Goal: Task Accomplishment & Management: Manage account settings

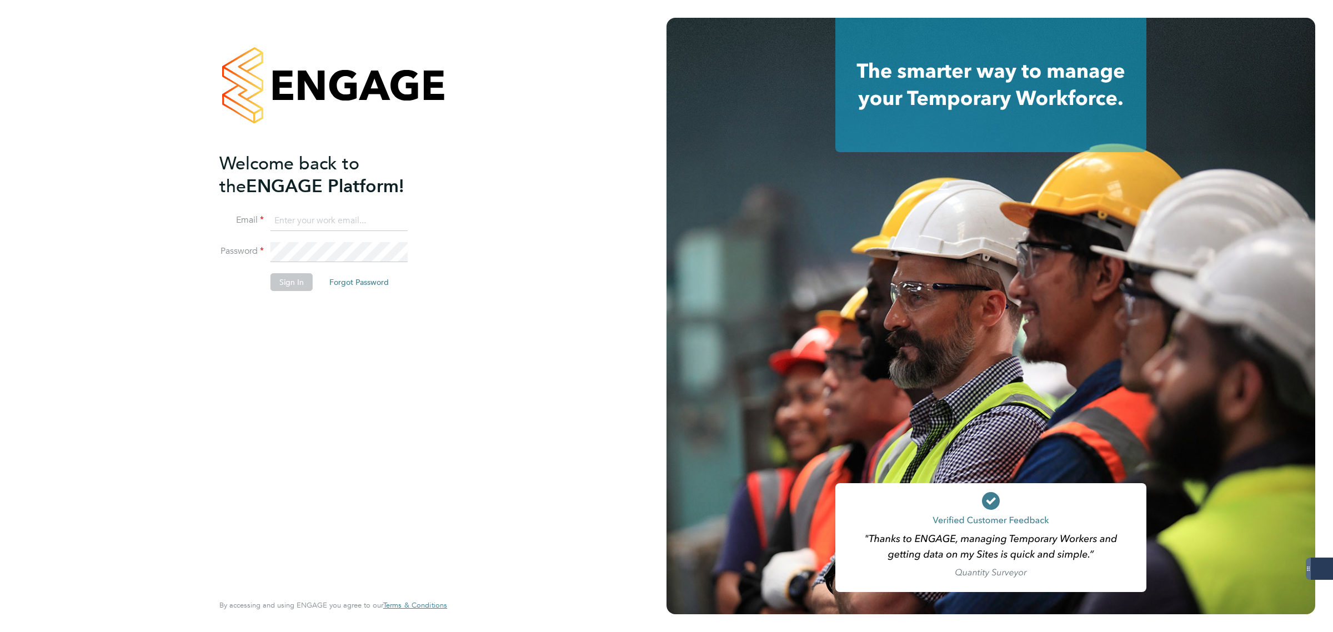
type input "[PERSON_NAME][EMAIL_ADDRESS][PERSON_NAME][DOMAIN_NAME]"
click at [294, 274] on button "Sign In" at bounding box center [292, 282] width 42 height 18
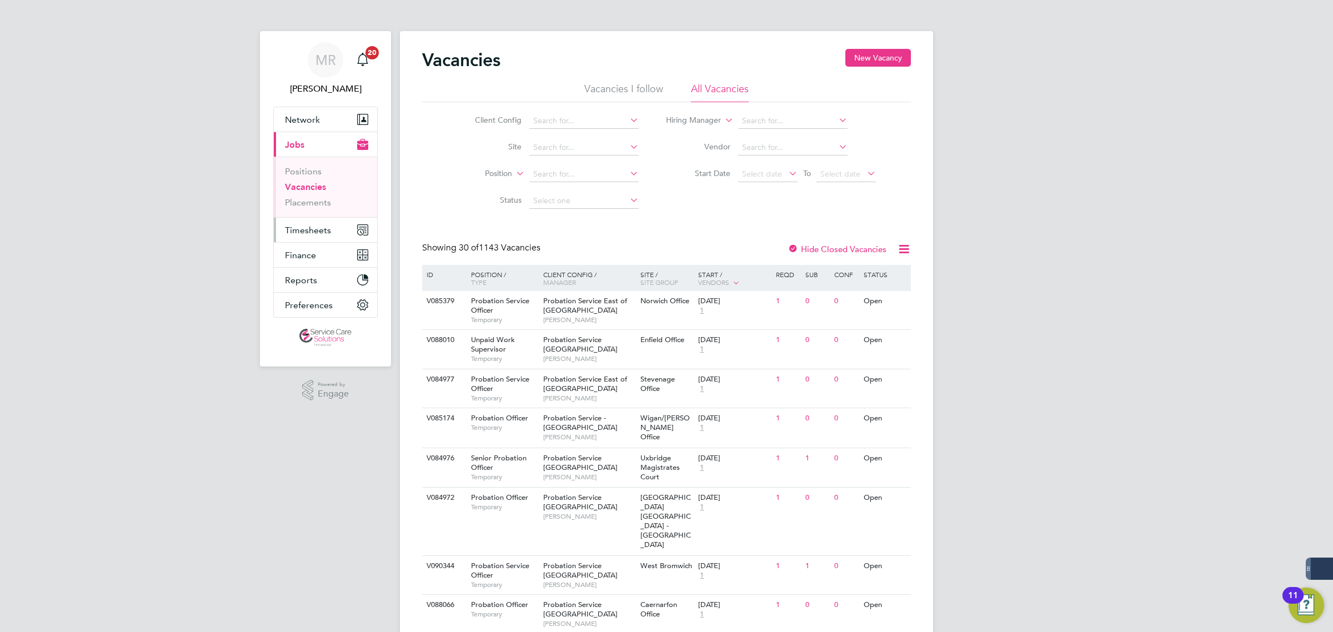
click at [317, 222] on button "Timesheets" at bounding box center [325, 230] width 103 height 24
click at [297, 199] on link "Timesheets" at bounding box center [308, 196] width 46 height 11
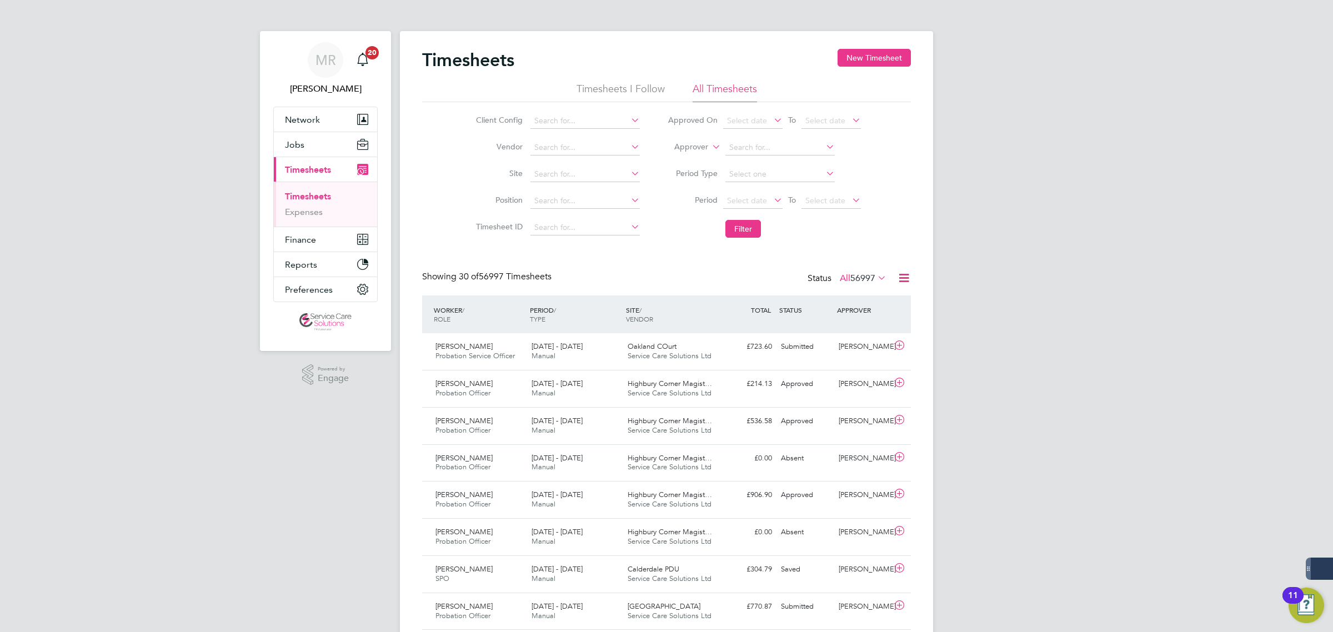
click at [696, 146] on label "Approver" at bounding box center [683, 147] width 50 height 11
click at [693, 159] on li "Worker" at bounding box center [680, 160] width 55 height 14
click at [770, 146] on input at bounding box center [780, 148] width 109 height 16
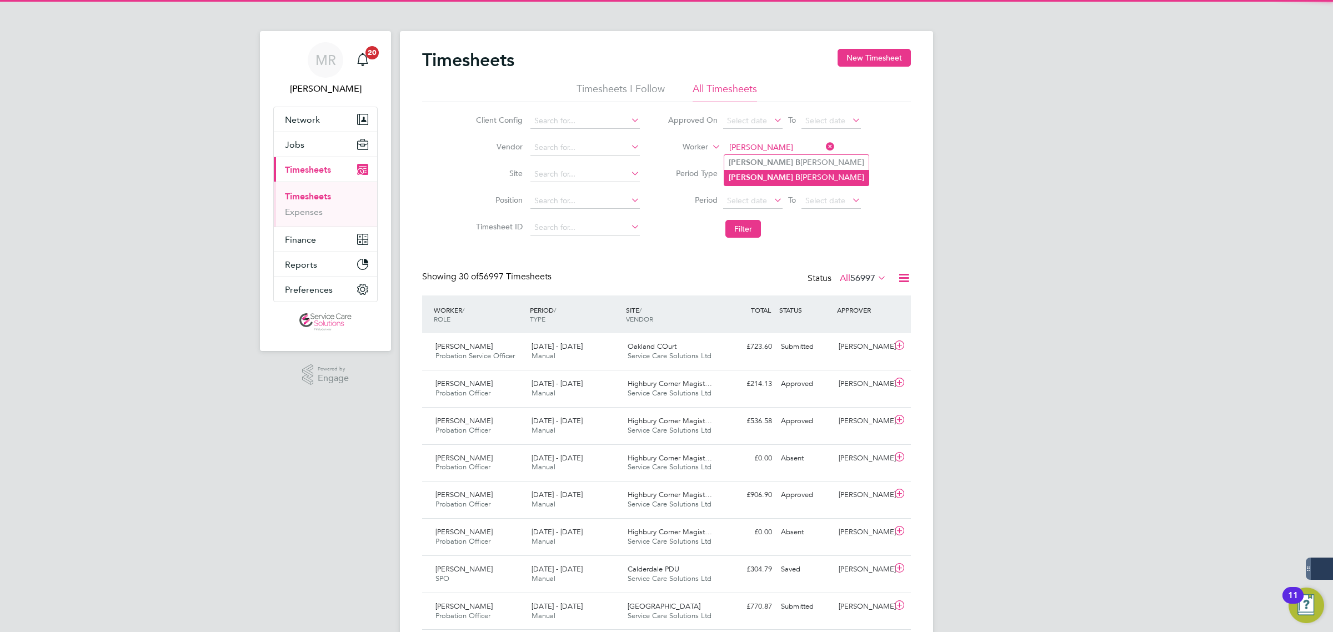
click at [801, 177] on li "Jennifer B ennett" at bounding box center [796, 177] width 144 height 15
type input "[PERSON_NAME]"
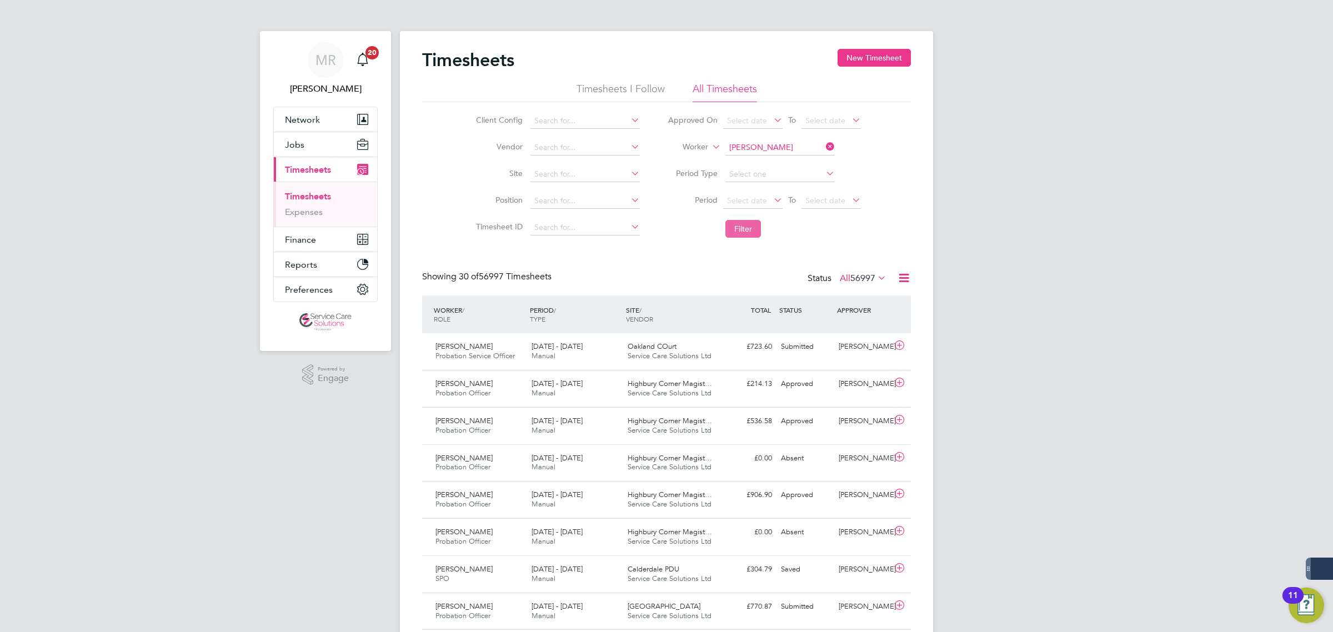
click at [734, 229] on button "Filter" at bounding box center [744, 229] width 36 height 18
click at [681, 363] on div "Thames Street Service Care Solutions Ltd" at bounding box center [671, 352] width 96 height 28
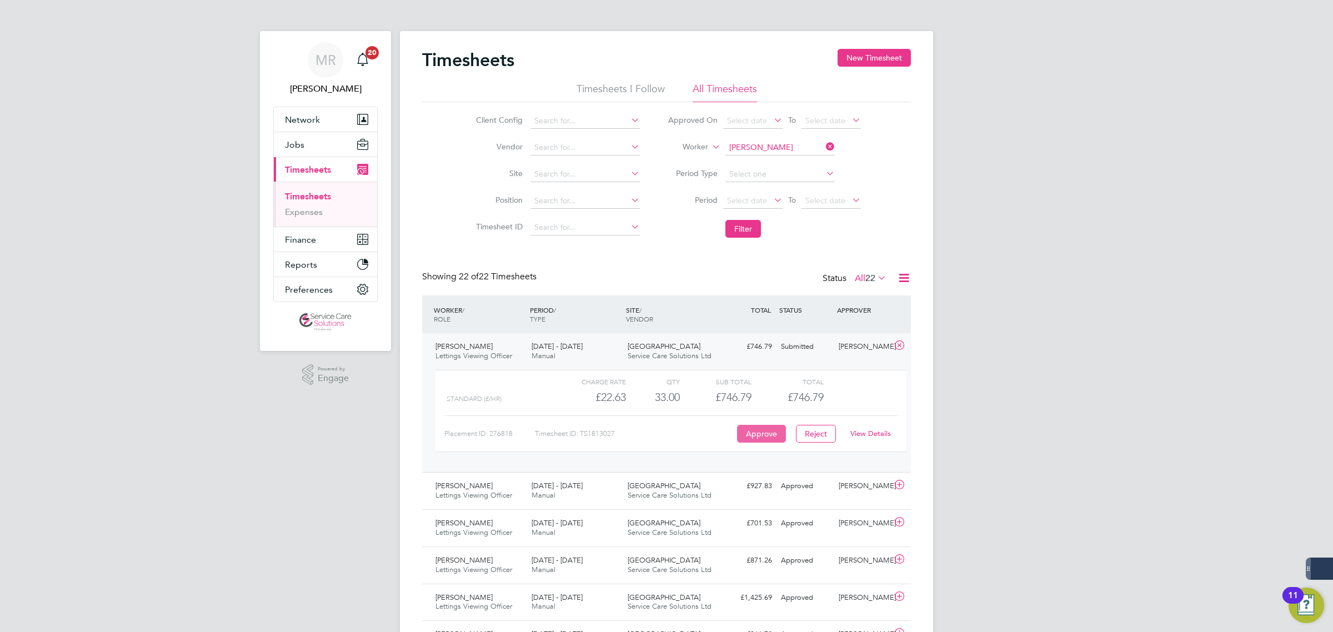
click at [777, 431] on button "Approve" at bounding box center [761, 434] width 49 height 18
click at [824, 145] on icon at bounding box center [824, 147] width 0 height 16
click at [729, 151] on input at bounding box center [780, 148] width 109 height 16
click at [775, 162] on li "Erica Raymond" at bounding box center [792, 162] width 137 height 15
type input "[PERSON_NAME]"
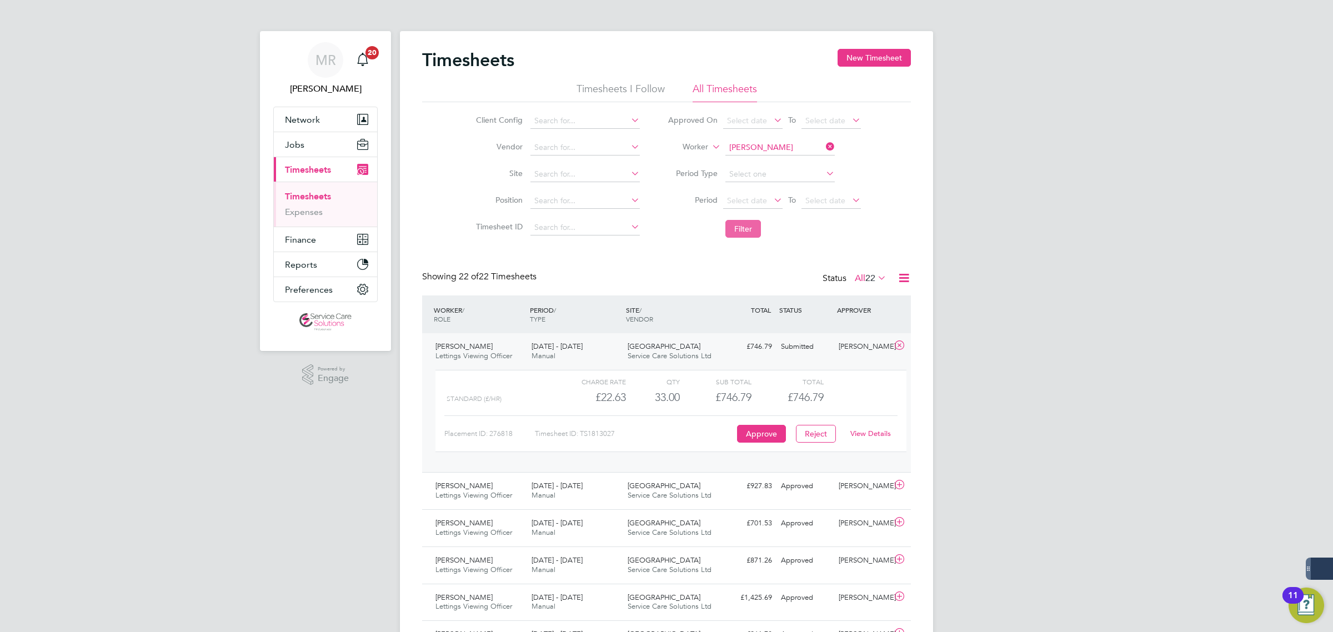
click at [746, 223] on button "Filter" at bounding box center [744, 229] width 36 height 18
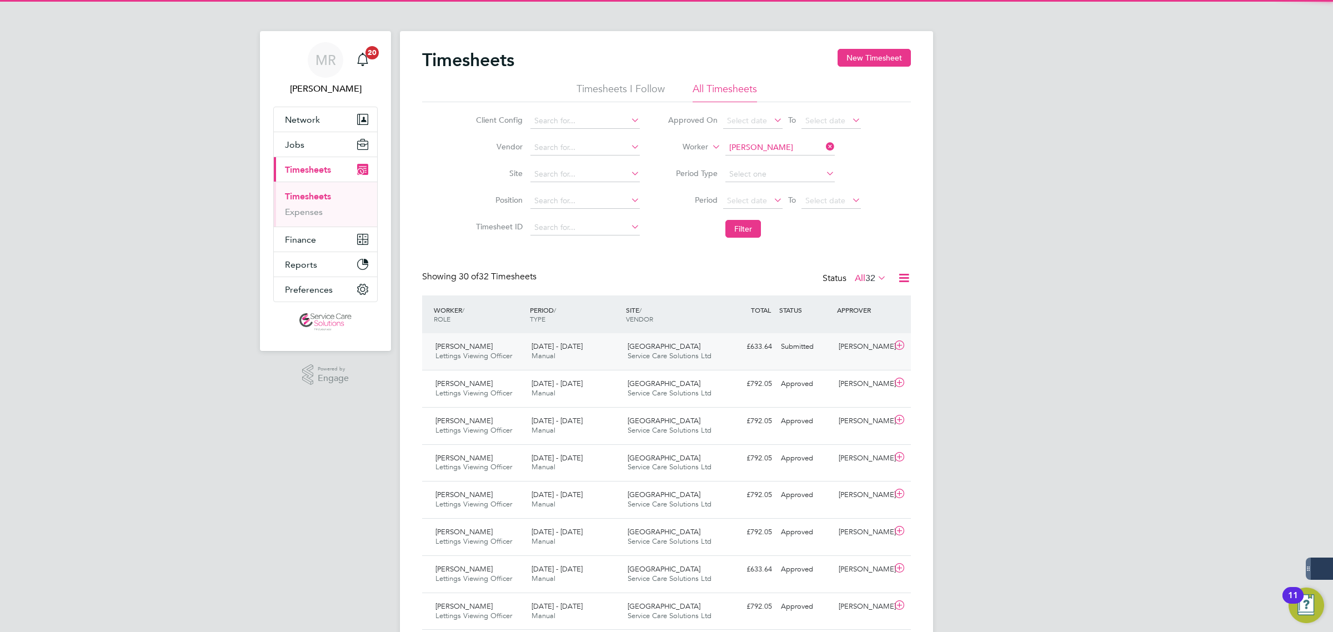
click at [725, 356] on div "£633.64 Submitted" at bounding box center [748, 347] width 58 height 18
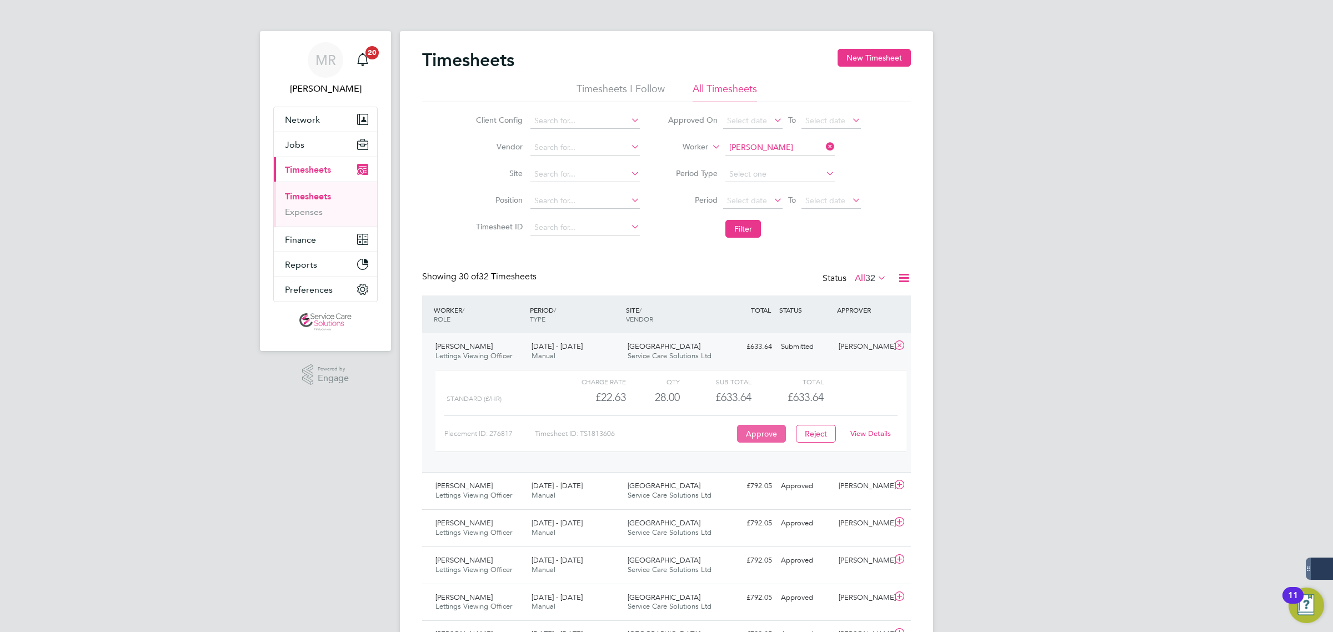
click at [739, 434] on button "Approve" at bounding box center [761, 434] width 49 height 18
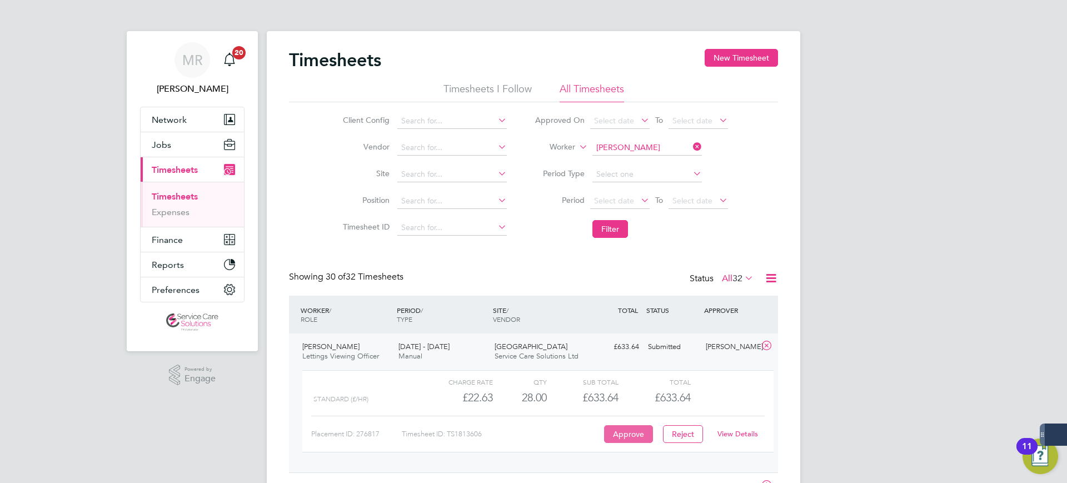
scroll to position [28, 97]
click at [671, 142] on input at bounding box center [646, 148] width 109 height 16
click at [617, 428] on button "Approve" at bounding box center [628, 434] width 49 height 18
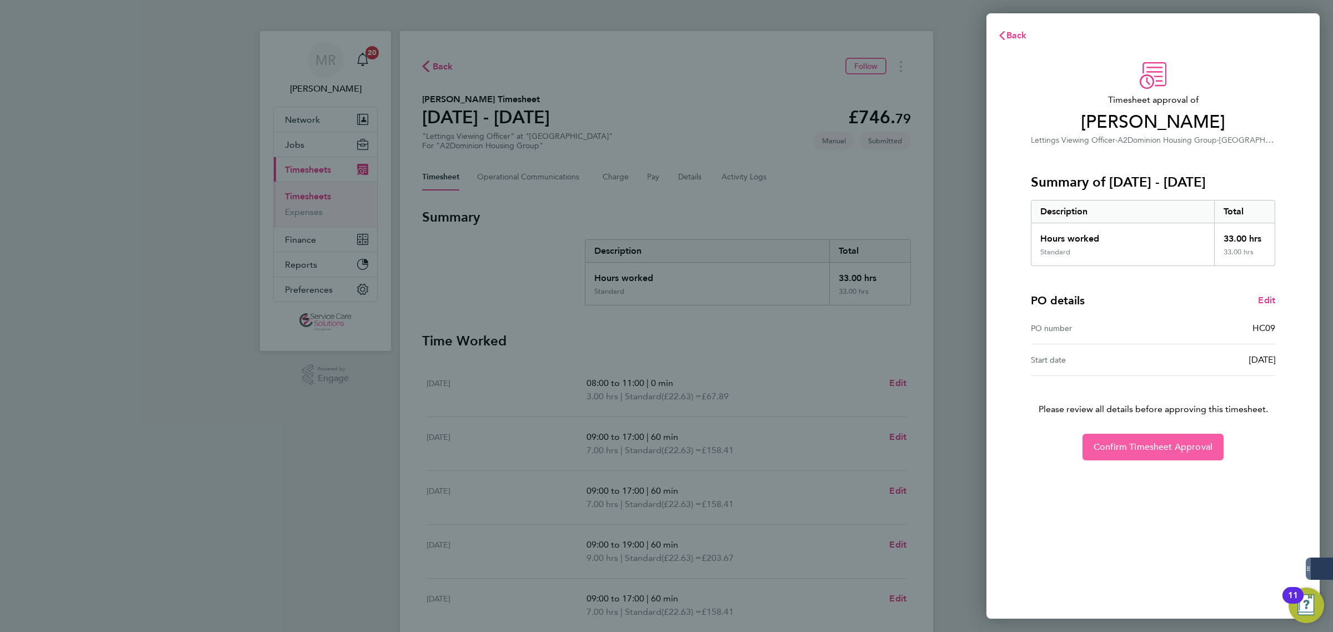
click at [1154, 443] on span "Confirm Timesheet Approval" at bounding box center [1153, 447] width 119 height 11
click at [1159, 453] on button "Confirm Timesheet Approval" at bounding box center [1153, 447] width 141 height 27
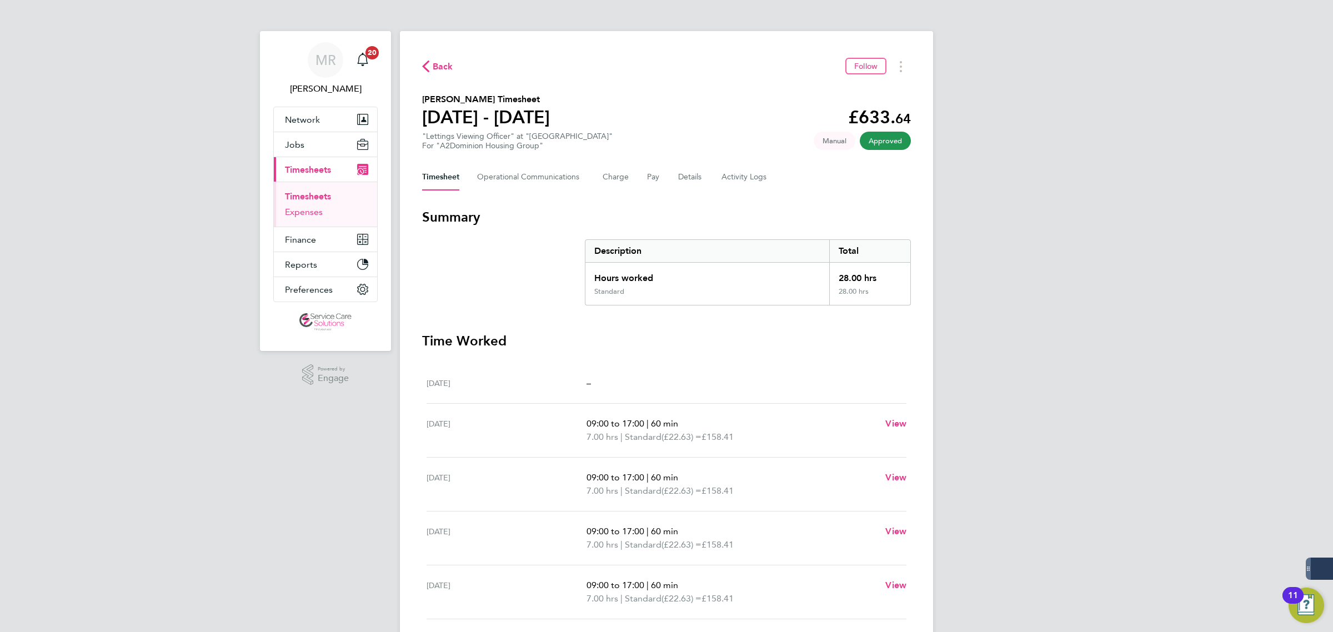
click at [296, 210] on link "Expenses" at bounding box center [304, 212] width 38 height 11
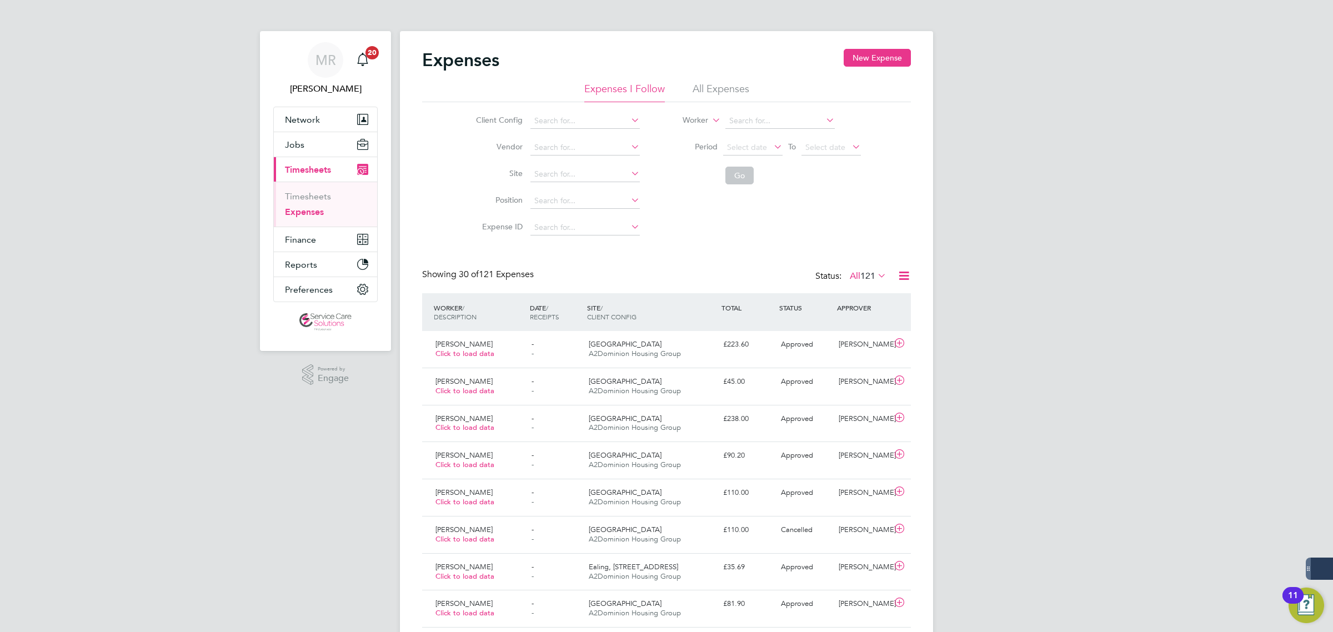
click at [718, 95] on li "All Expenses" at bounding box center [721, 92] width 57 height 20
click at [536, 114] on input at bounding box center [585, 121] width 109 height 16
type input "erica"
drag, startPoint x: 584, startPoint y: 118, endPoint x: 492, endPoint y: 117, distance: 91.7
click at [492, 117] on li "Client Config erica" at bounding box center [556, 121] width 195 height 27
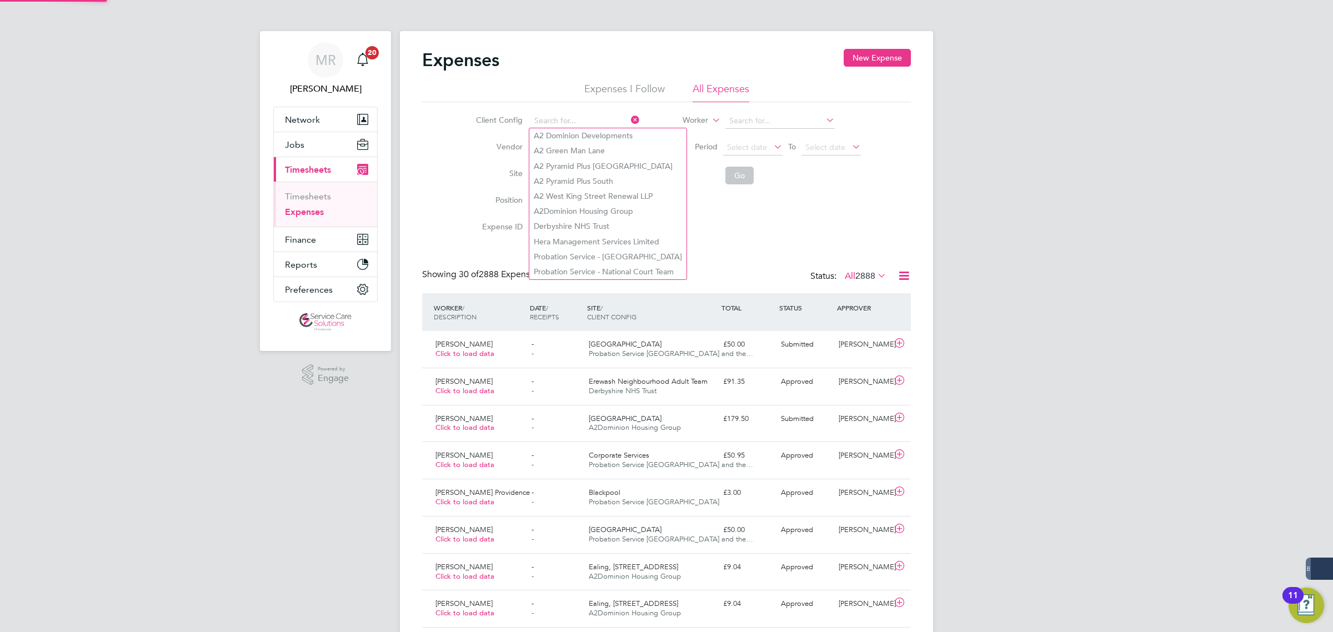
click at [740, 218] on div "Client Config Vendor Site Position Expense ID Worker Period Select date To Sele…" at bounding box center [666, 171] width 489 height 139
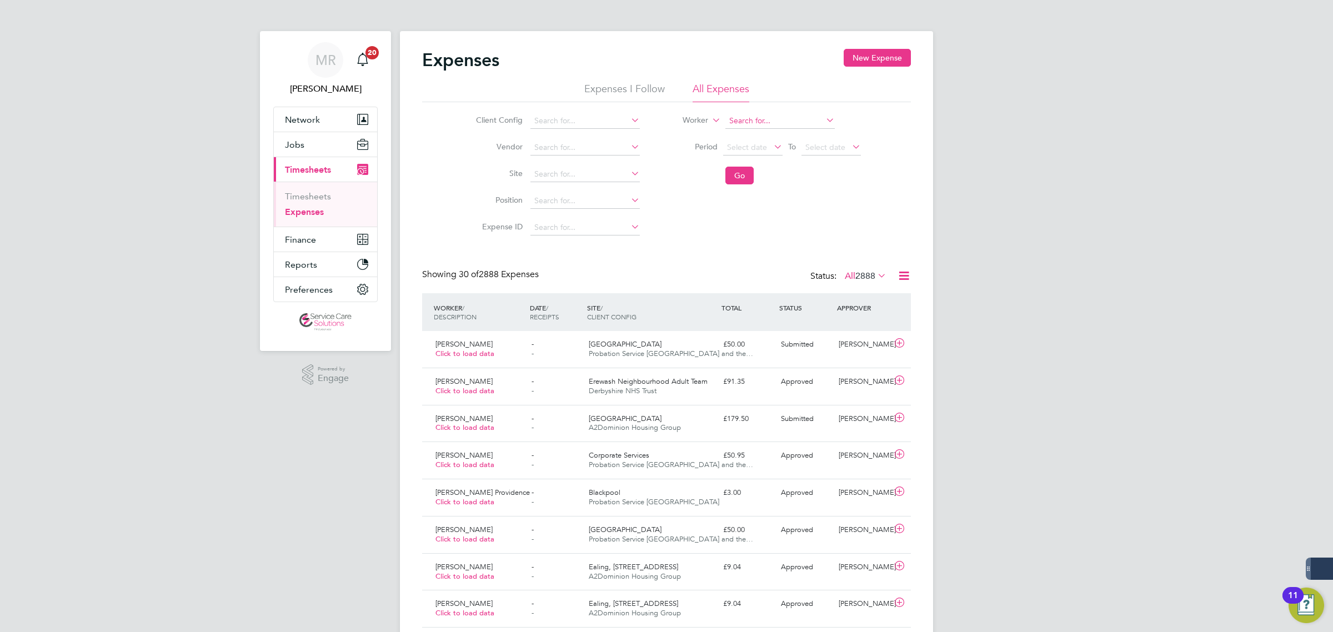
click at [742, 119] on input at bounding box center [780, 121] width 109 height 16
click at [746, 139] on li "Erica Raymond" at bounding box center [792, 135] width 137 height 15
type input "[PERSON_NAME]"
click at [723, 179] on li "Go" at bounding box center [764, 175] width 221 height 29
click at [734, 177] on button "Go" at bounding box center [740, 176] width 28 height 18
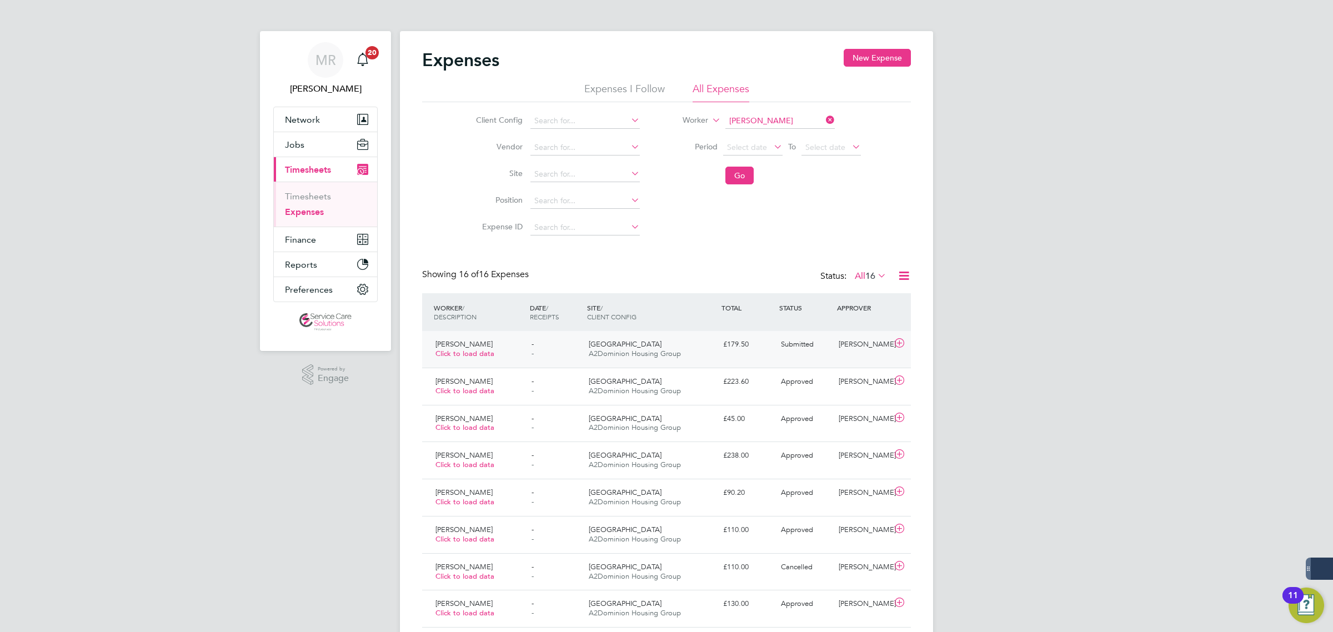
click at [732, 342] on div "£179.50" at bounding box center [748, 345] width 58 height 18
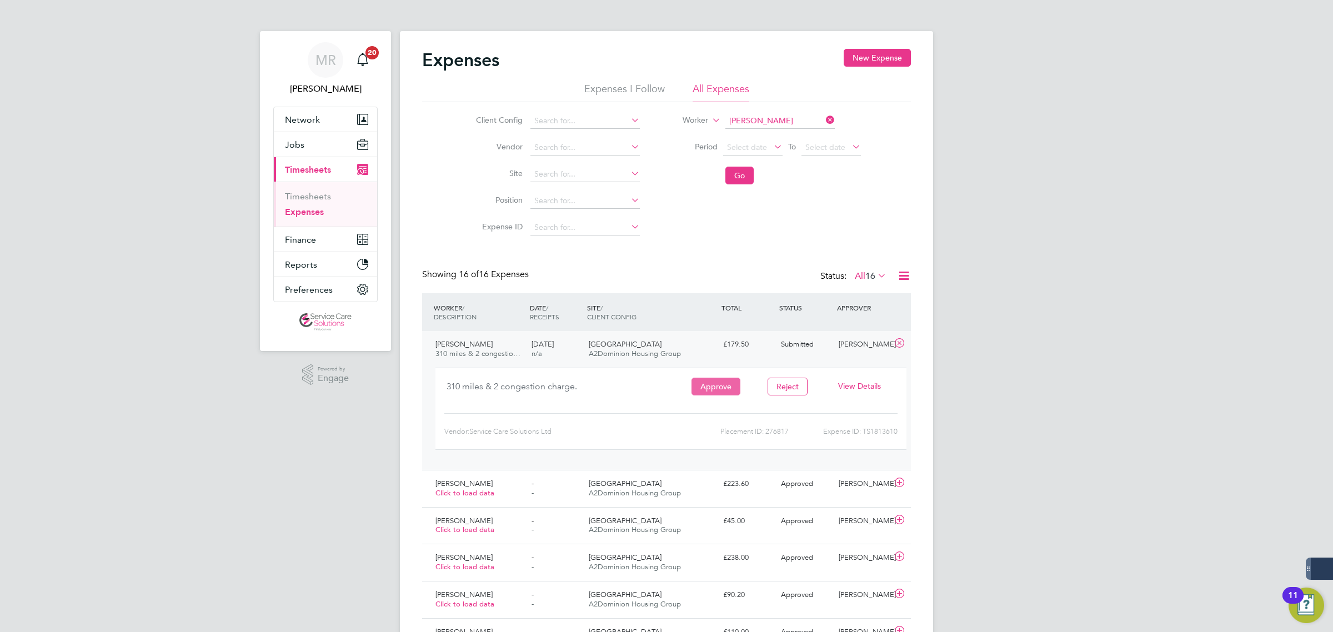
click at [703, 381] on button "Approve" at bounding box center [716, 387] width 49 height 18
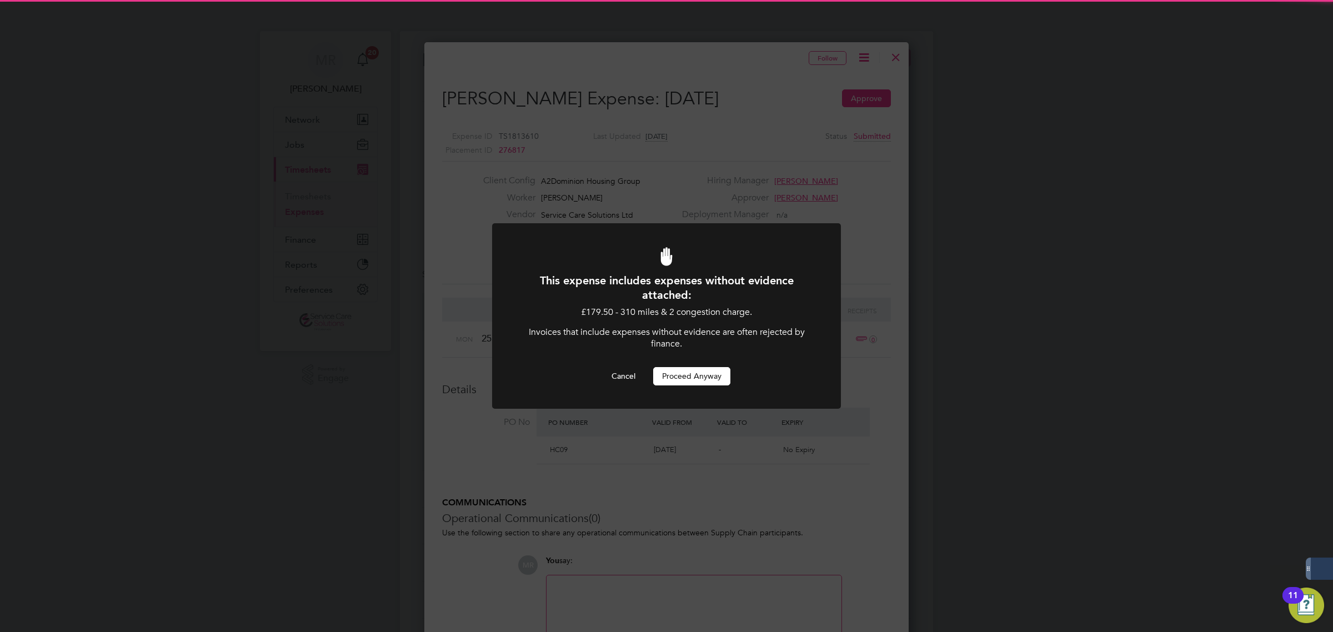
click at [693, 368] on button "Proceed Anyway" at bounding box center [691, 376] width 77 height 18
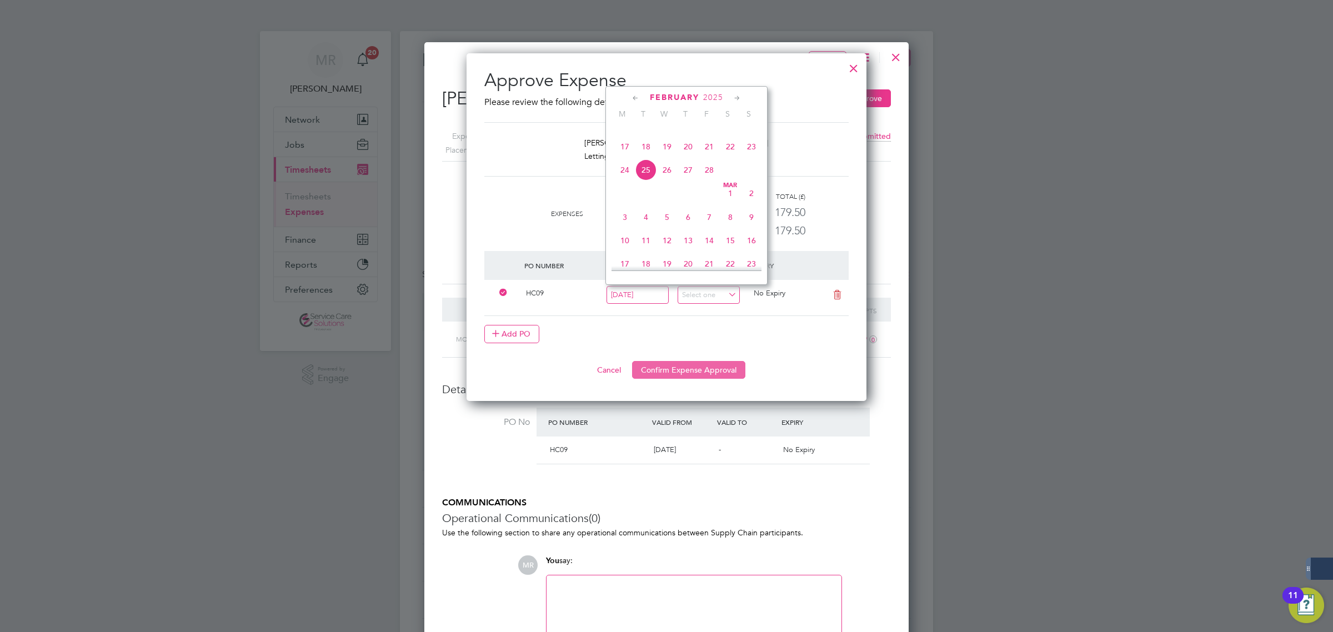
click at [679, 378] on button "Confirm Expense Approval" at bounding box center [688, 370] width 113 height 18
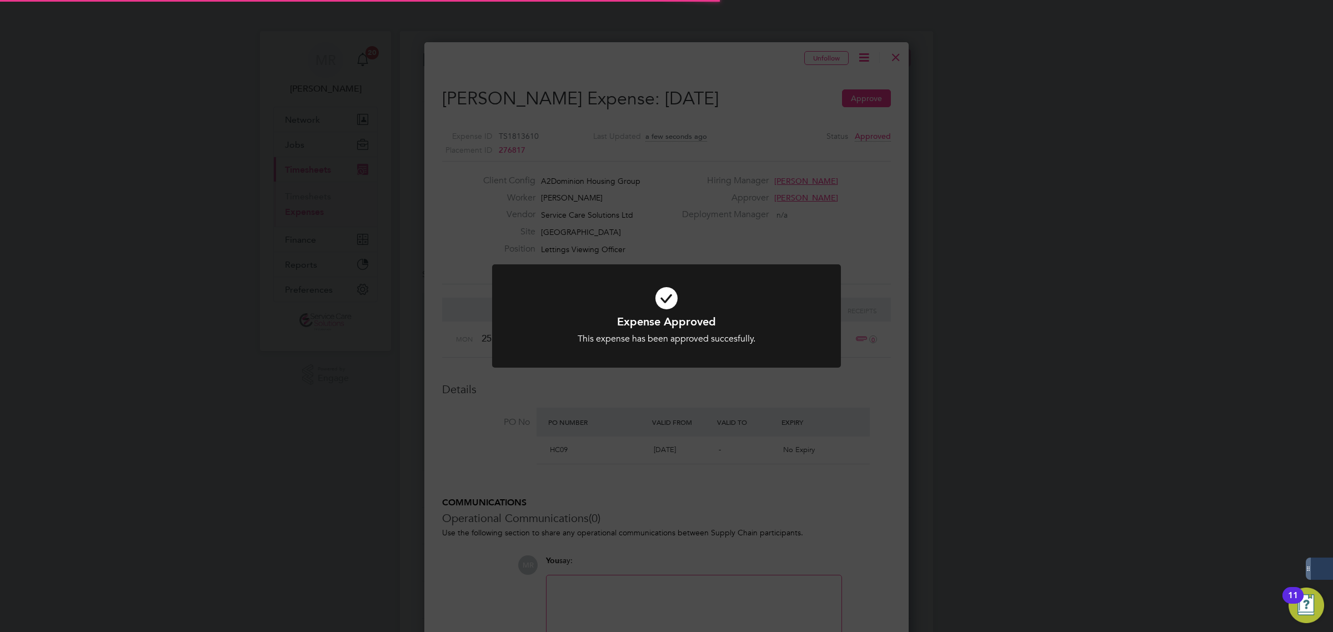
click at [968, 251] on div "Expense Approved This expense has been approved succesfully. Cancel Okay" at bounding box center [666, 316] width 1333 height 632
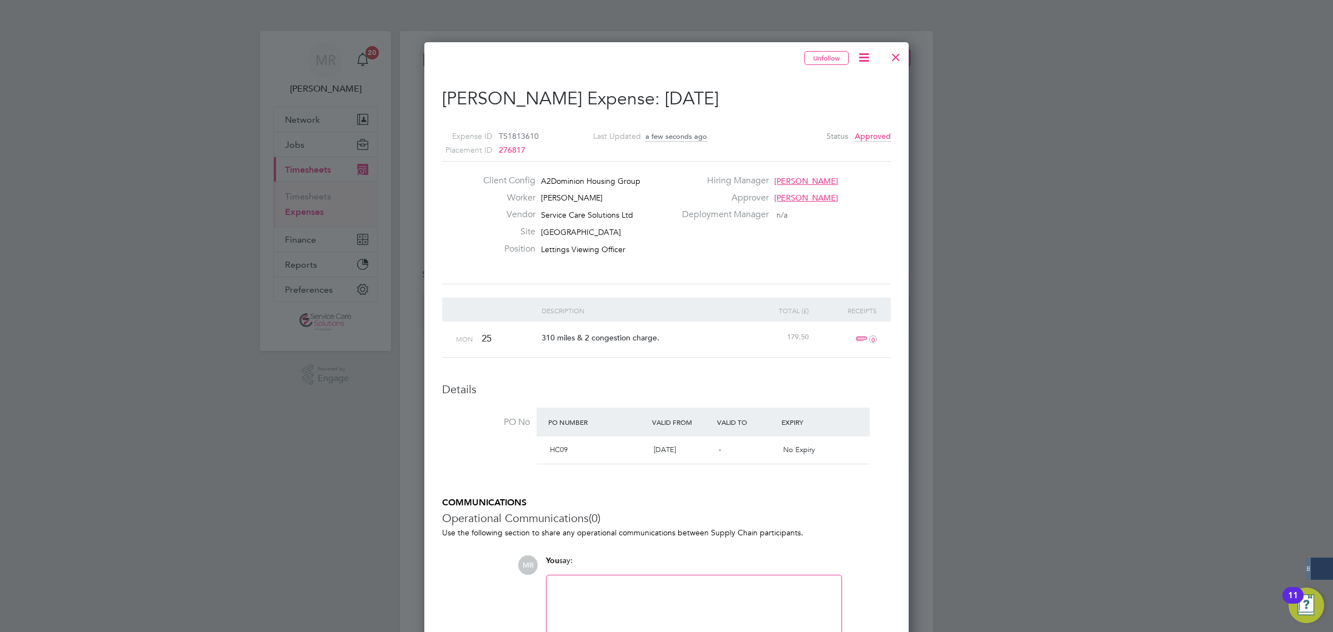
click at [898, 54] on div at bounding box center [896, 54] width 20 height 20
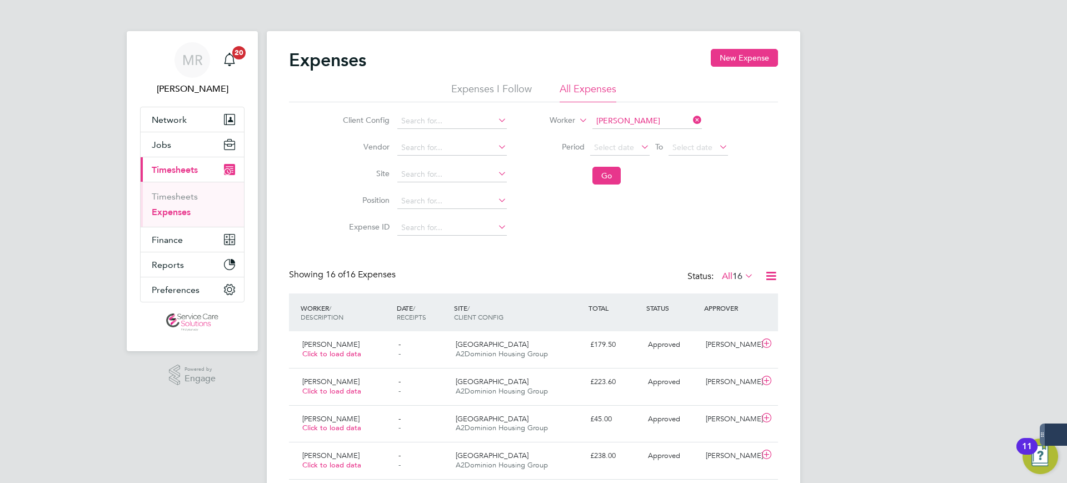
scroll to position [28, 97]
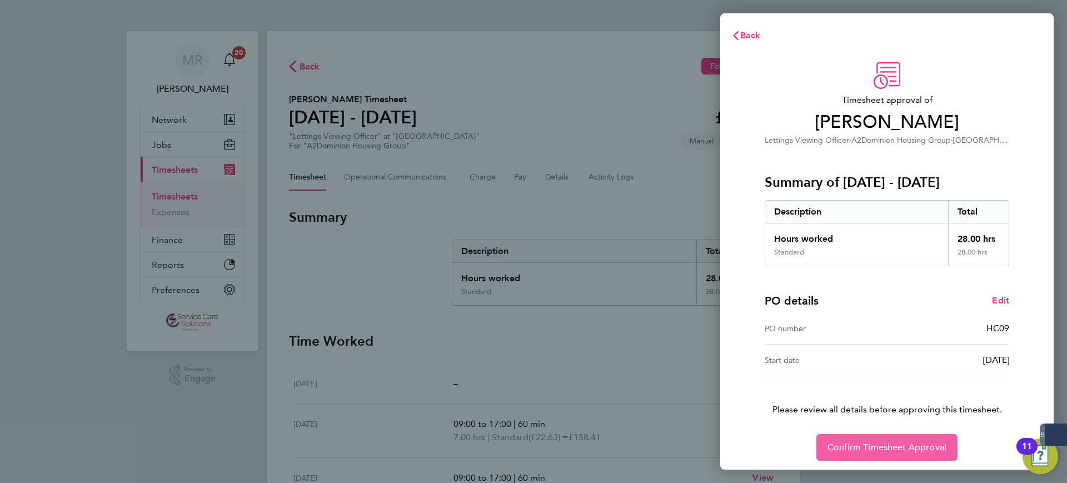
click at [887, 443] on span "Confirm Timesheet Approval" at bounding box center [886, 447] width 119 height 11
